Goal: Information Seeking & Learning: Learn about a topic

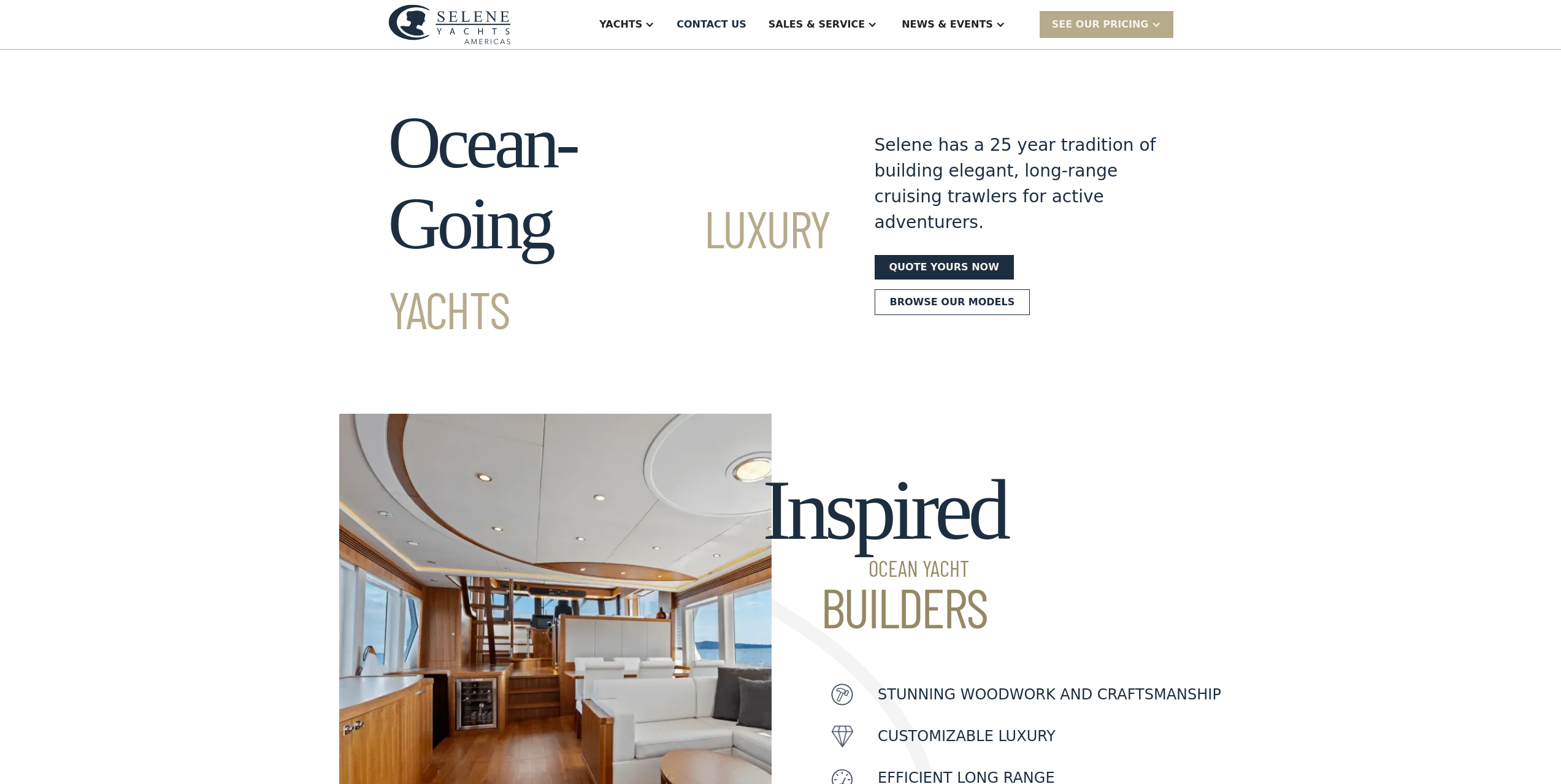
click at [1031, 290] on link "Browse our models" at bounding box center [952, 303] width 156 height 26
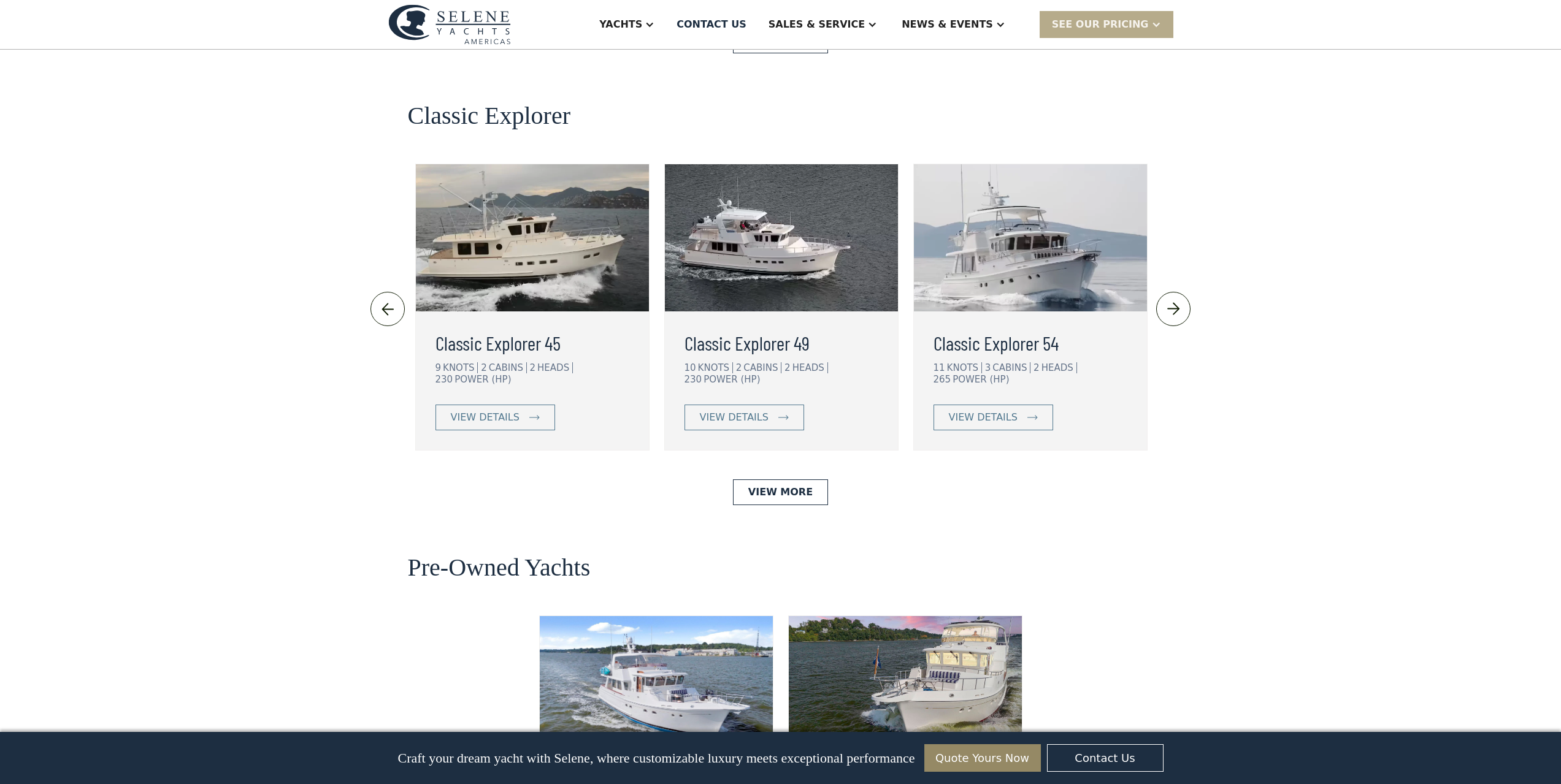
scroll to position [2621, 0]
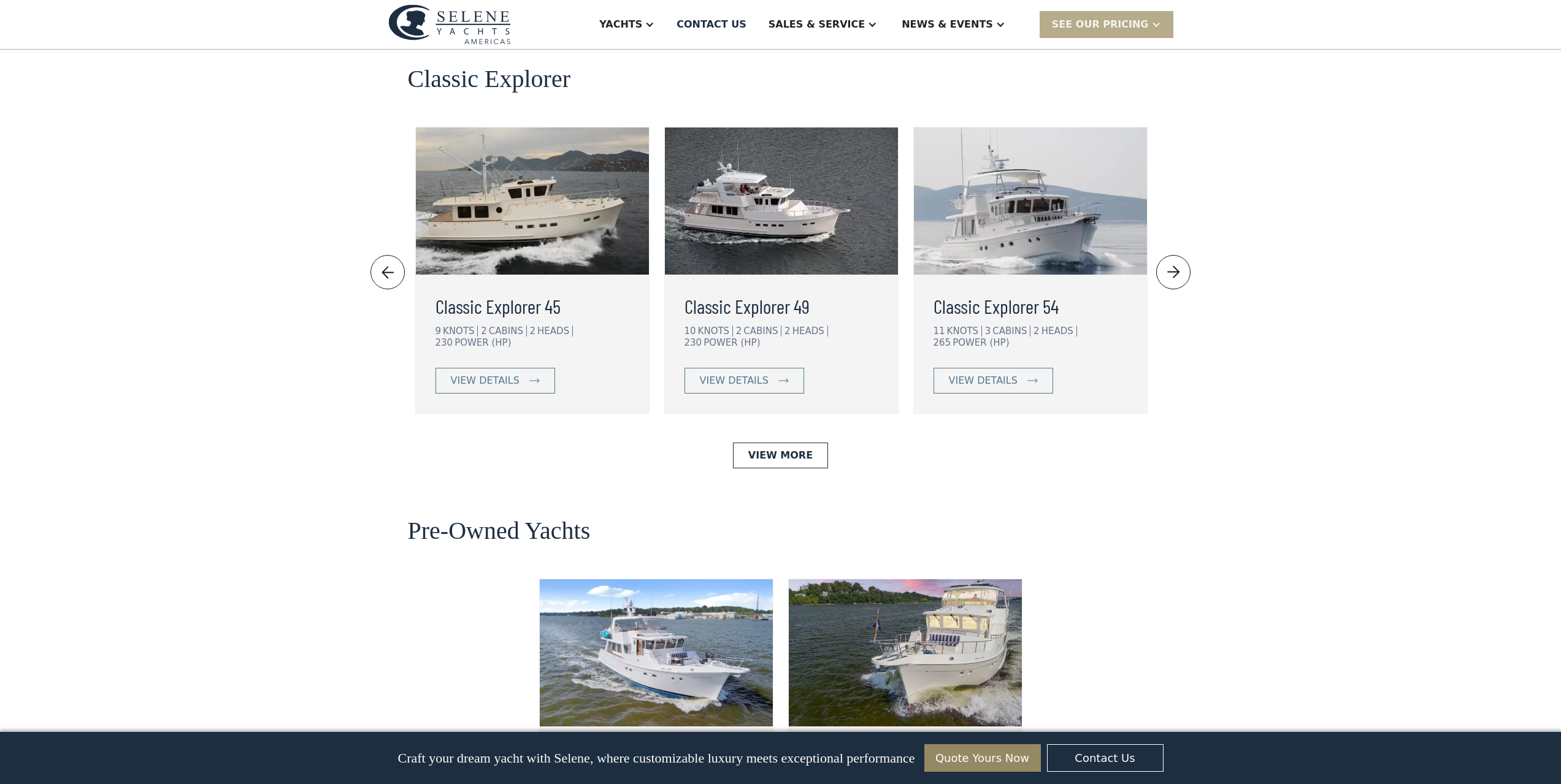
click at [769, 370] on div "Ocean Explorer Ocean Explorer 60 11 KNOTS 4 CABINS 3 HEADS 425 POWER (HP) view …" at bounding box center [781, 271] width 785 height 1340
click at [768, 443] on link "View More" at bounding box center [781, 456] width 95 height 26
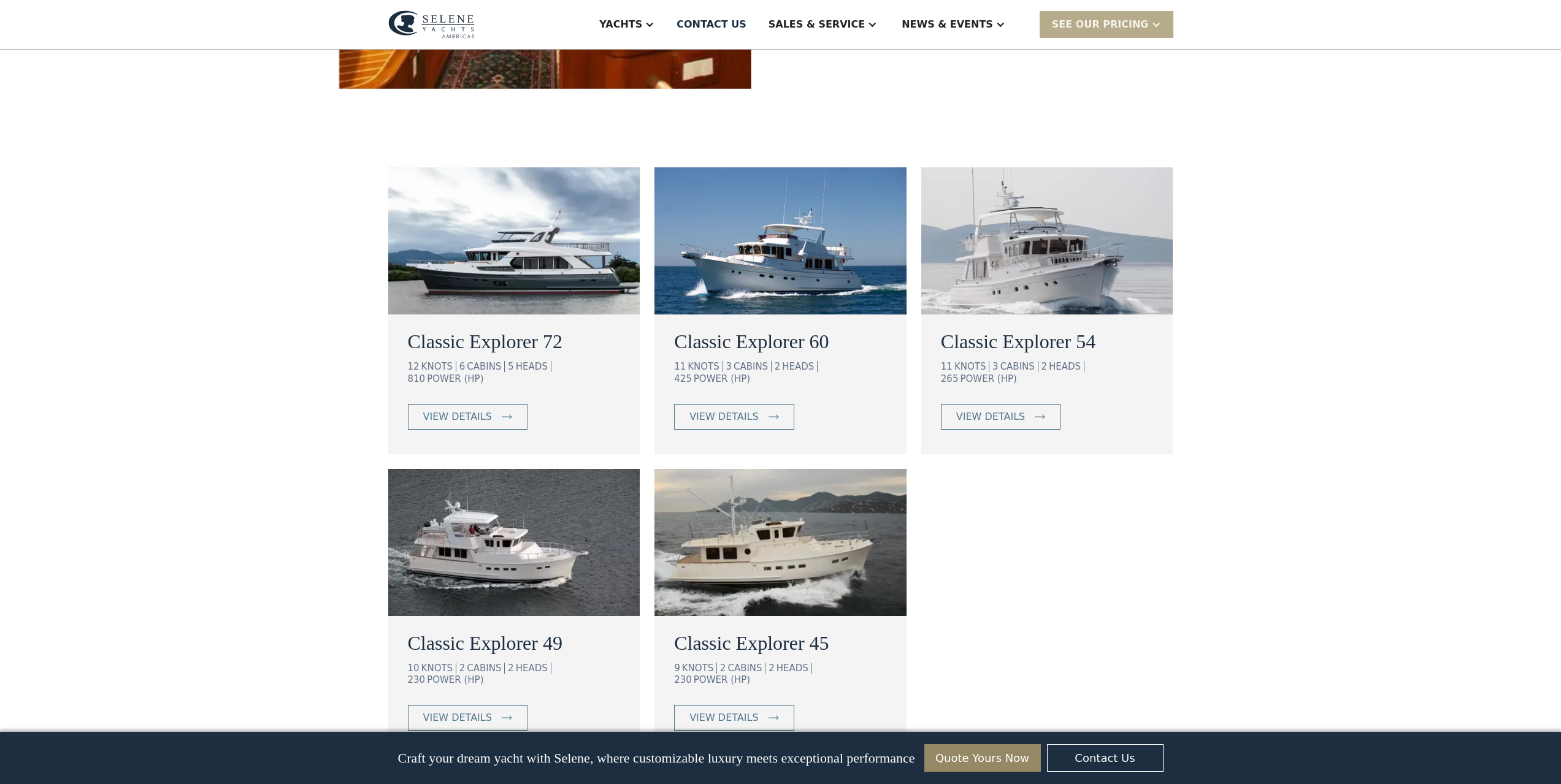
scroll to position [614, 0]
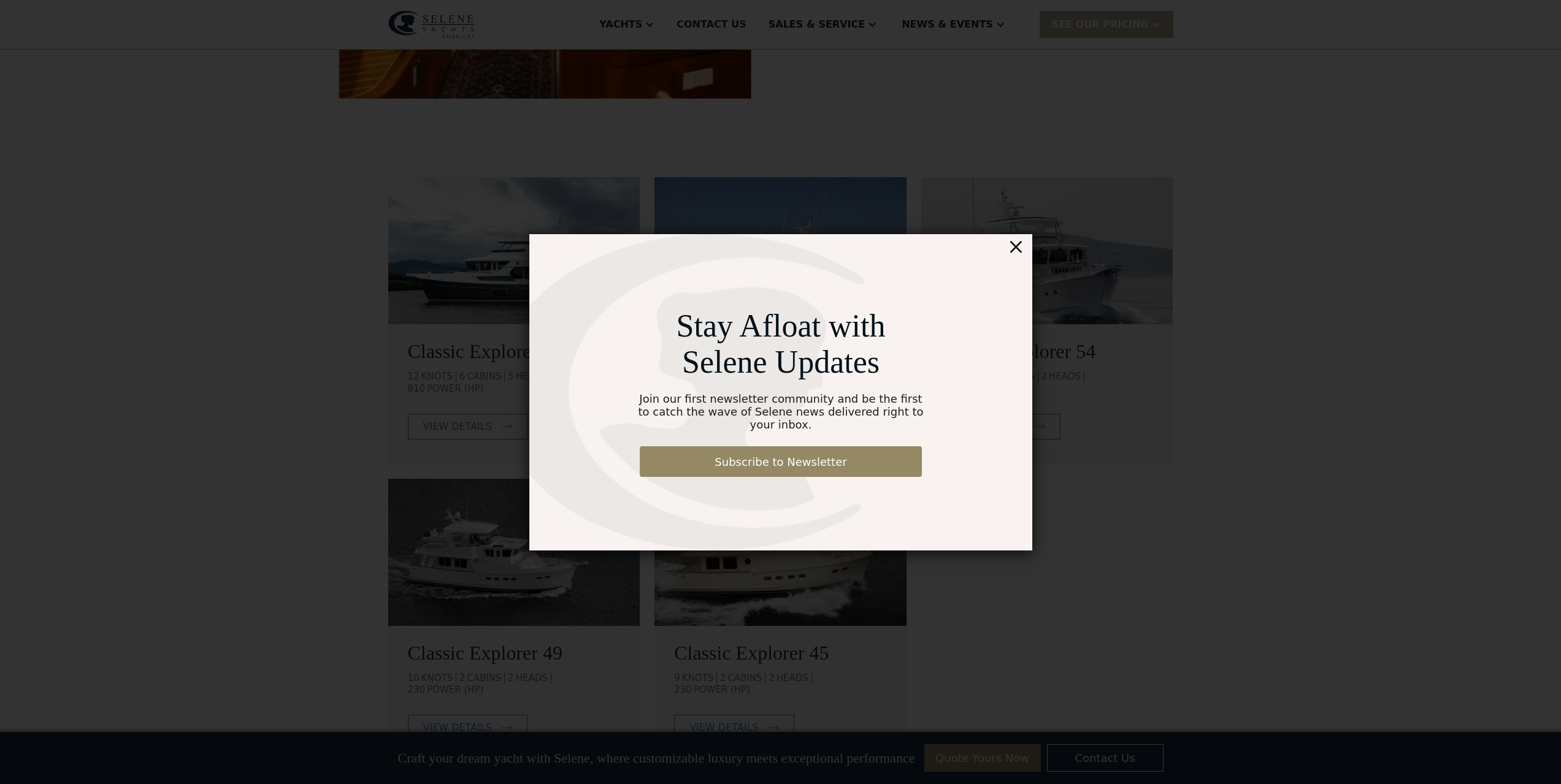
click at [1014, 257] on div "×" at bounding box center [1015, 246] width 18 height 25
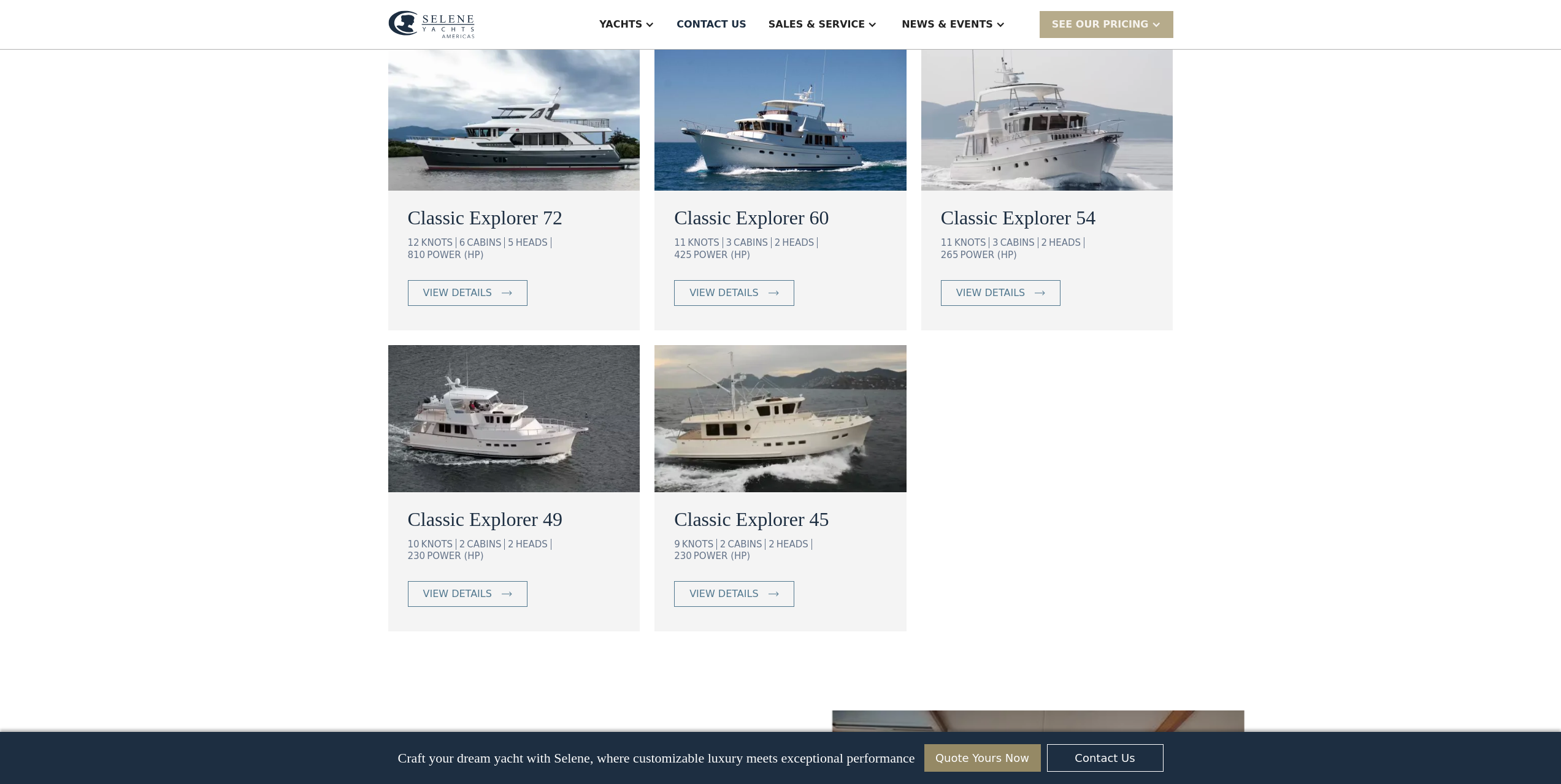
scroll to position [736, 0]
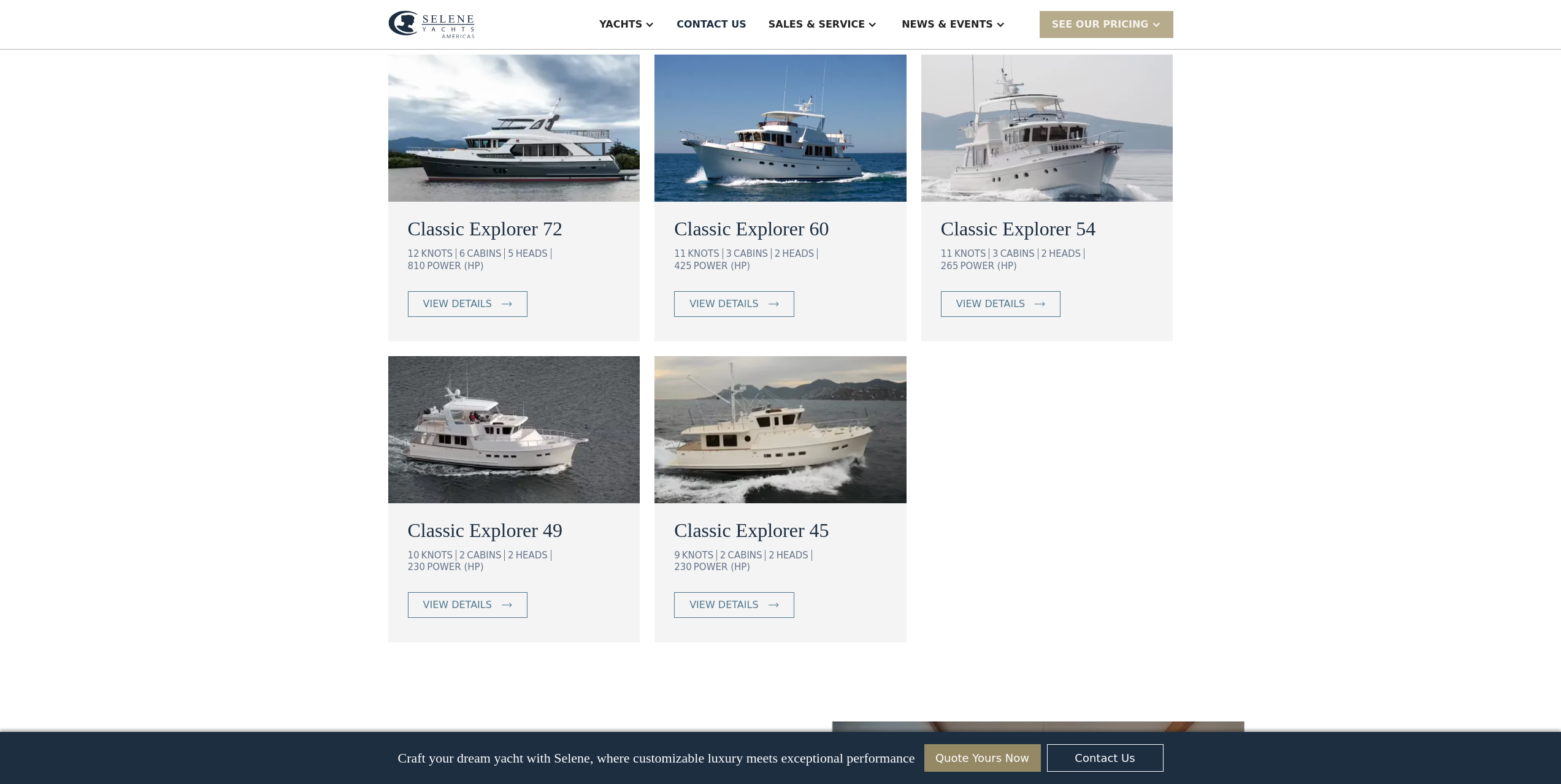
click at [1009, 297] on div "view details" at bounding box center [991, 303] width 69 height 14
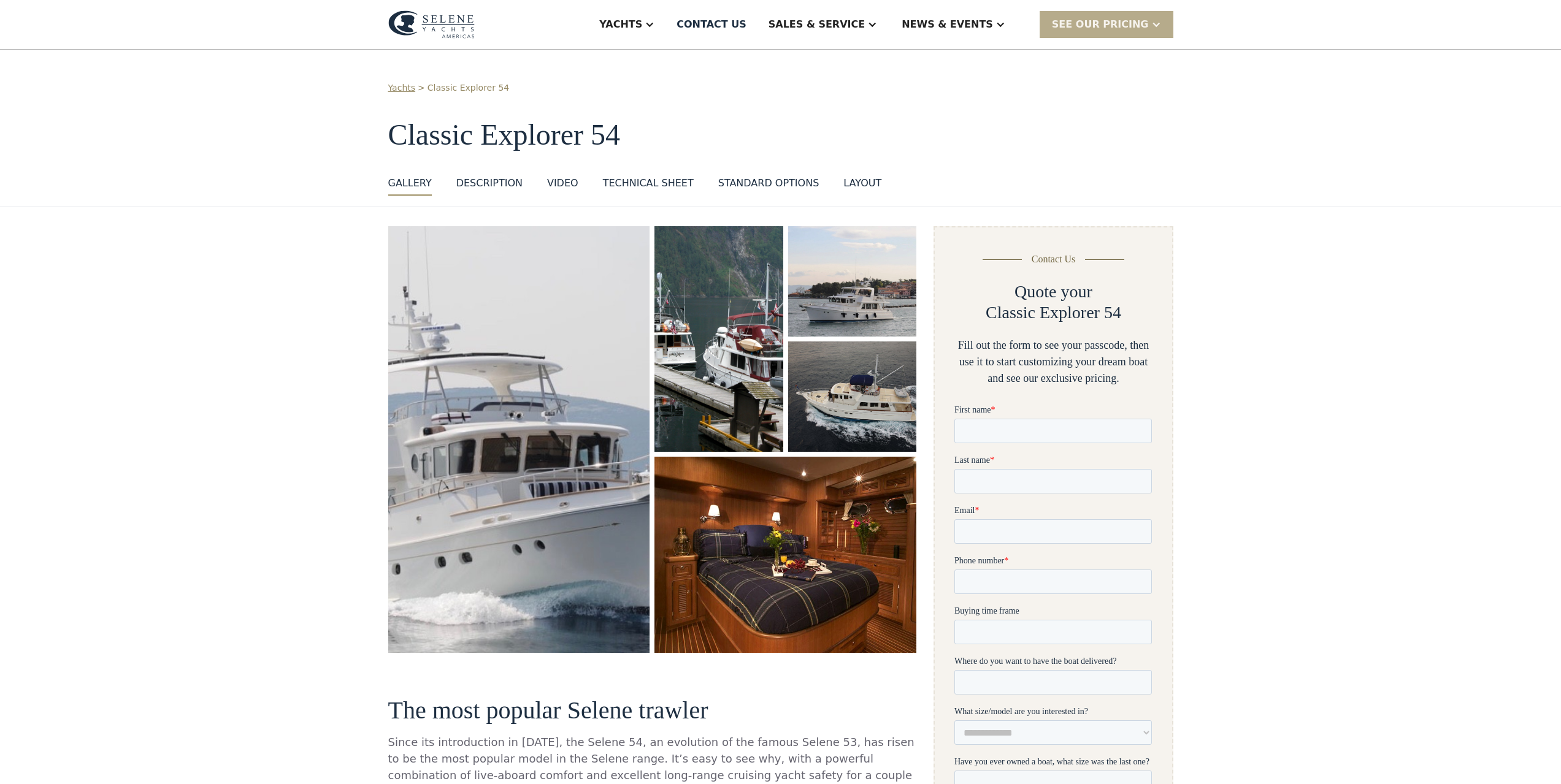
click at [1101, 30] on div "SEE Our Pricing" at bounding box center [1101, 24] width 97 height 14
click at [1108, 27] on div "SEE Our Pricing" at bounding box center [1101, 24] width 97 height 14
click at [1107, 53] on link "Get a PASSCODE" at bounding box center [1123, 52] width 165 height 27
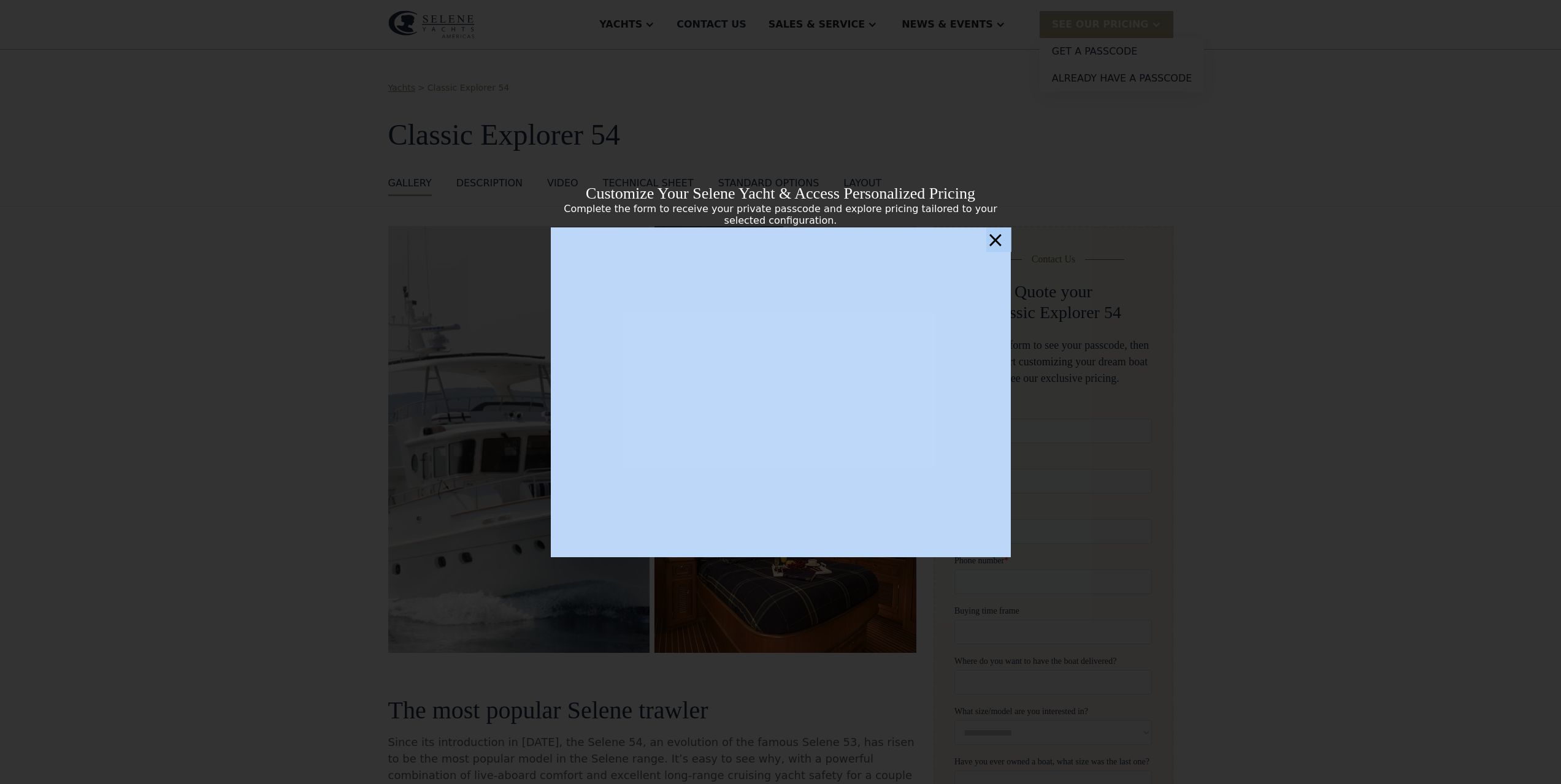
click at [373, 114] on div "Customize Your Selene Yacht & Access Personalized Pricing Complete the form to …" at bounding box center [780, 392] width 1561 height 784
click at [999, 244] on div "×" at bounding box center [995, 239] width 18 height 25
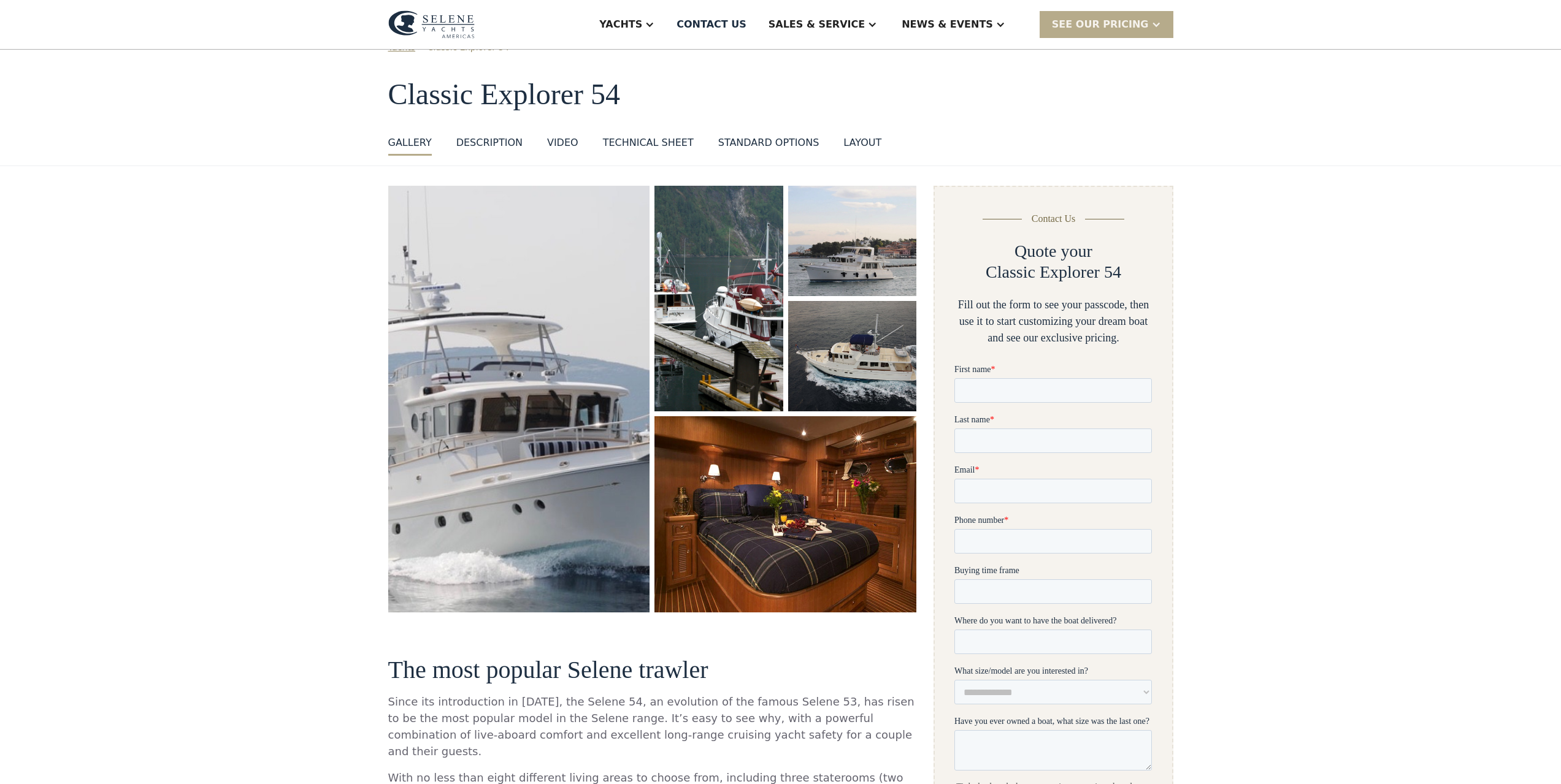
scroll to position [61, 0]
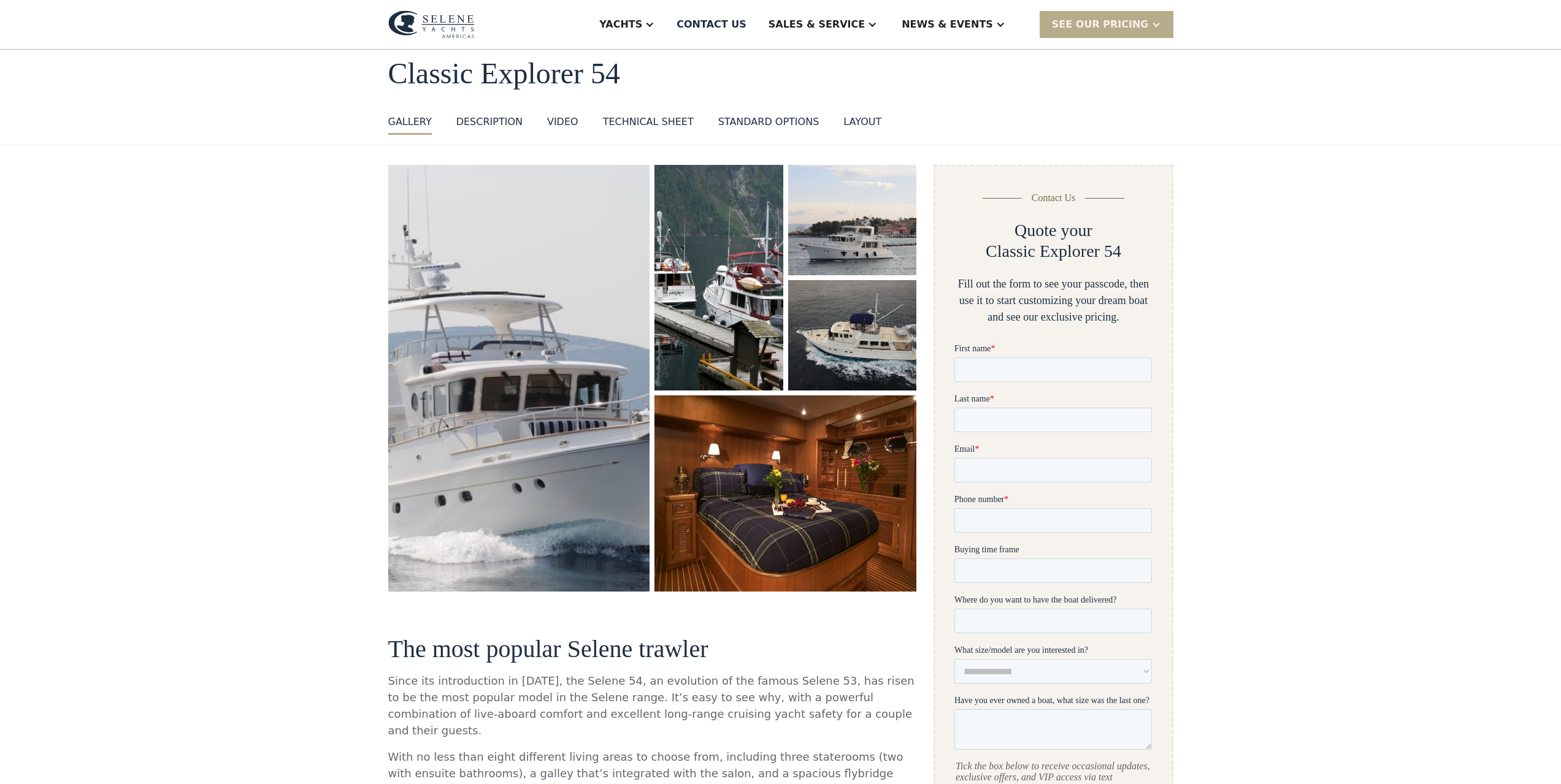
click at [484, 126] on div "DESCRIPTION" at bounding box center [489, 122] width 66 height 14
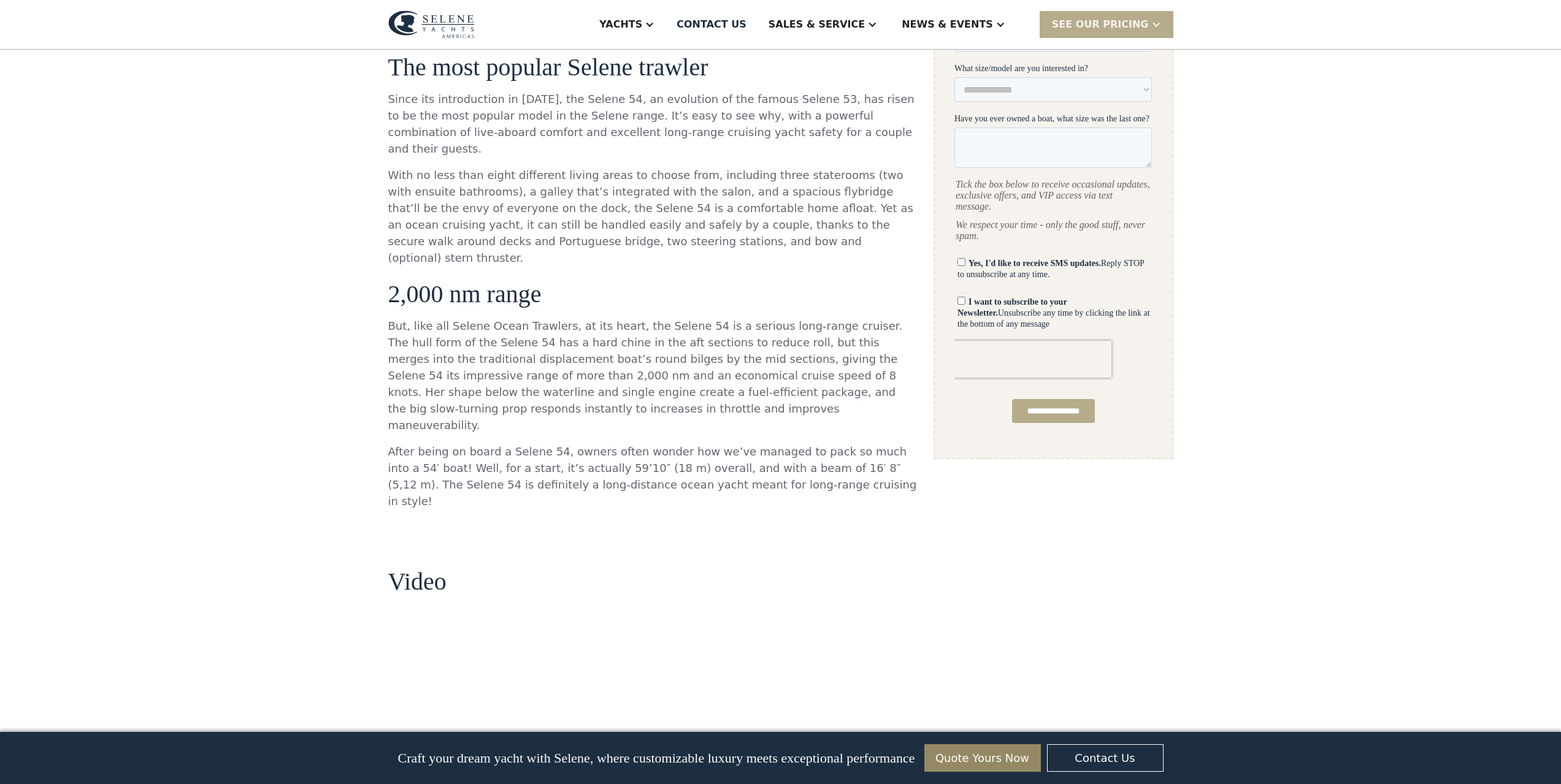
scroll to position [653, 0]
